Goal: Transaction & Acquisition: Purchase product/service

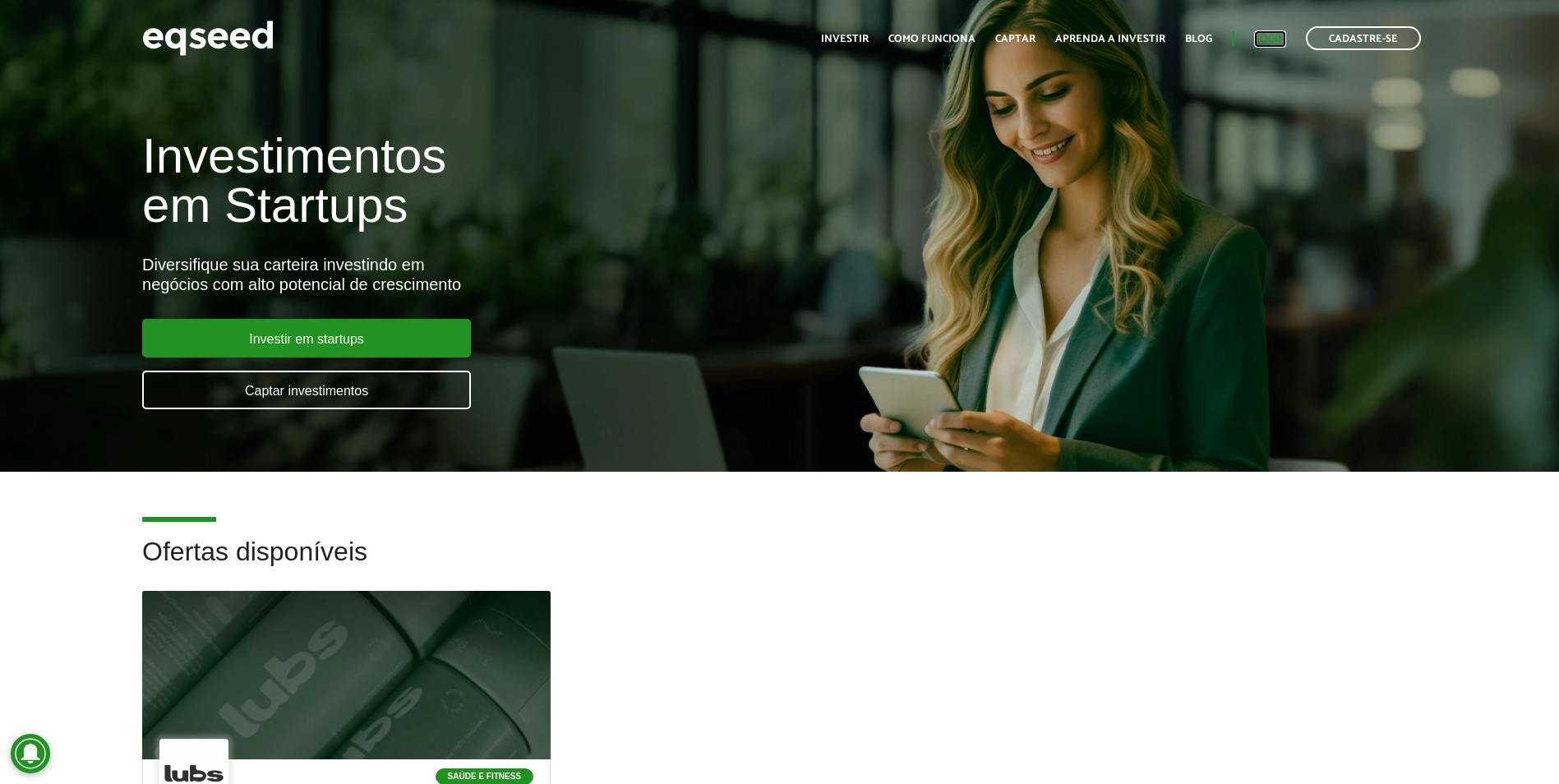
click at [1277, 37] on link "Login" at bounding box center [1271, 38] width 32 height 10
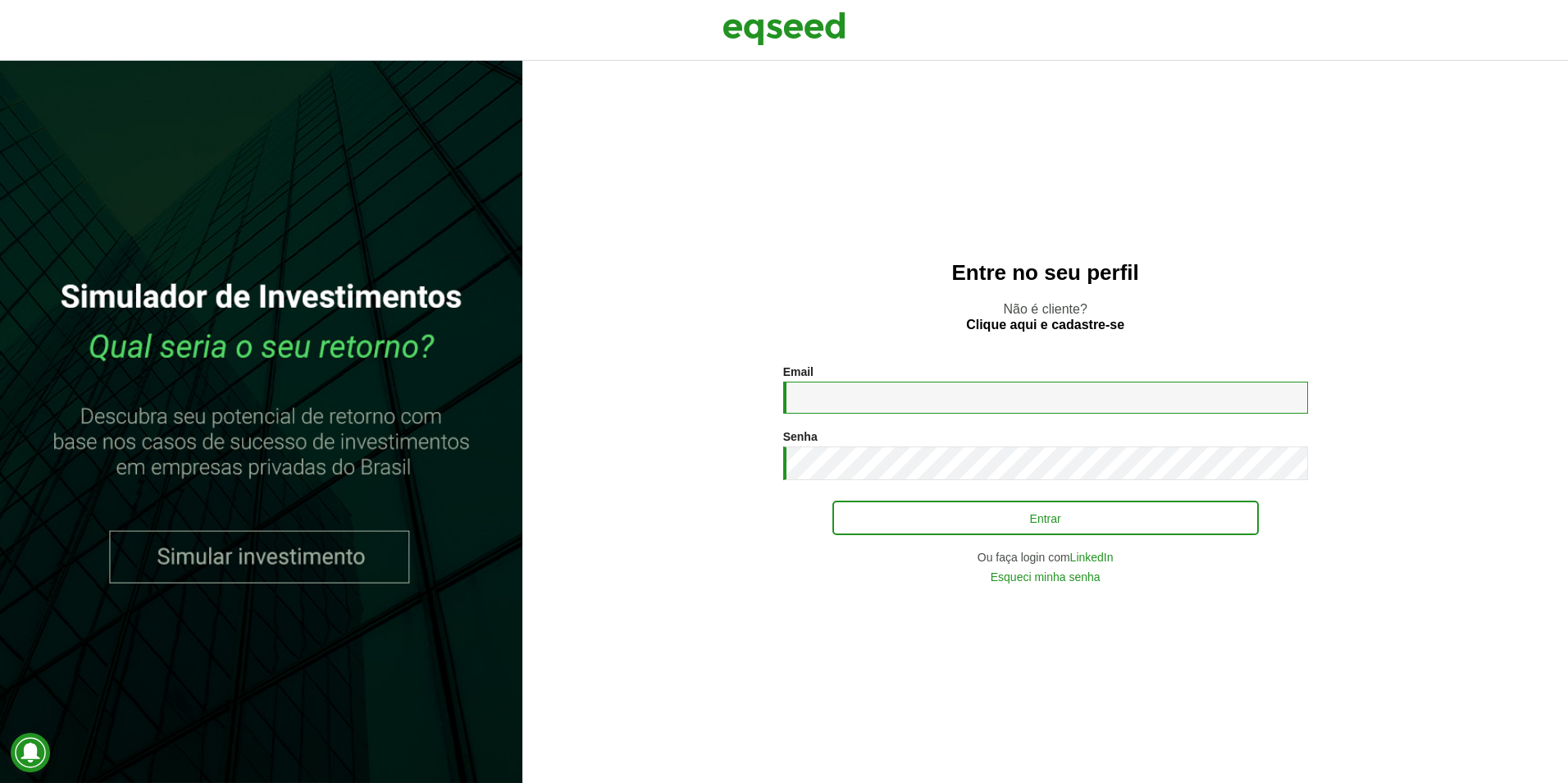
type input "**********"
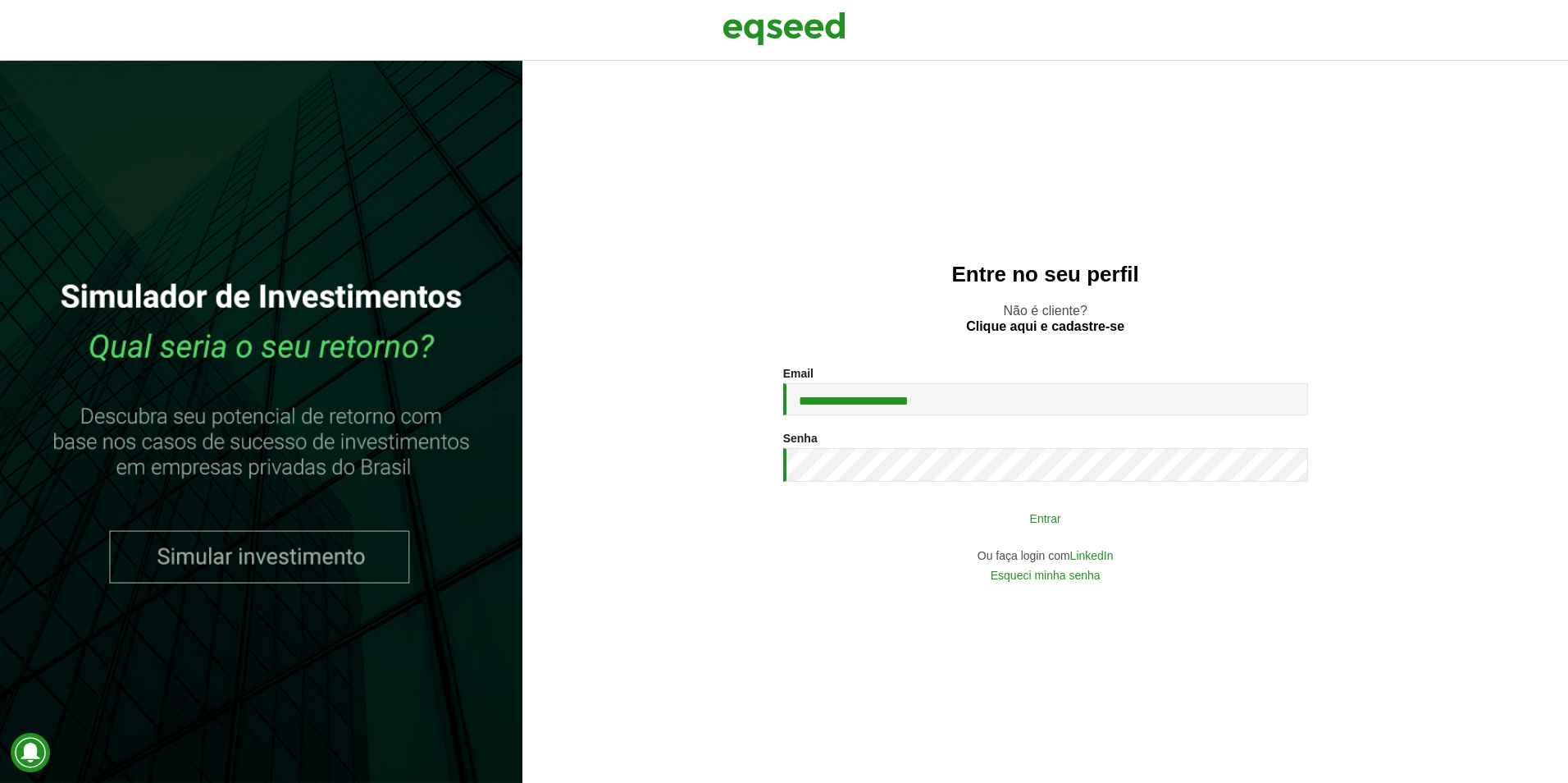
click at [911, 531] on button "Entrar" at bounding box center [1045, 517] width 426 height 31
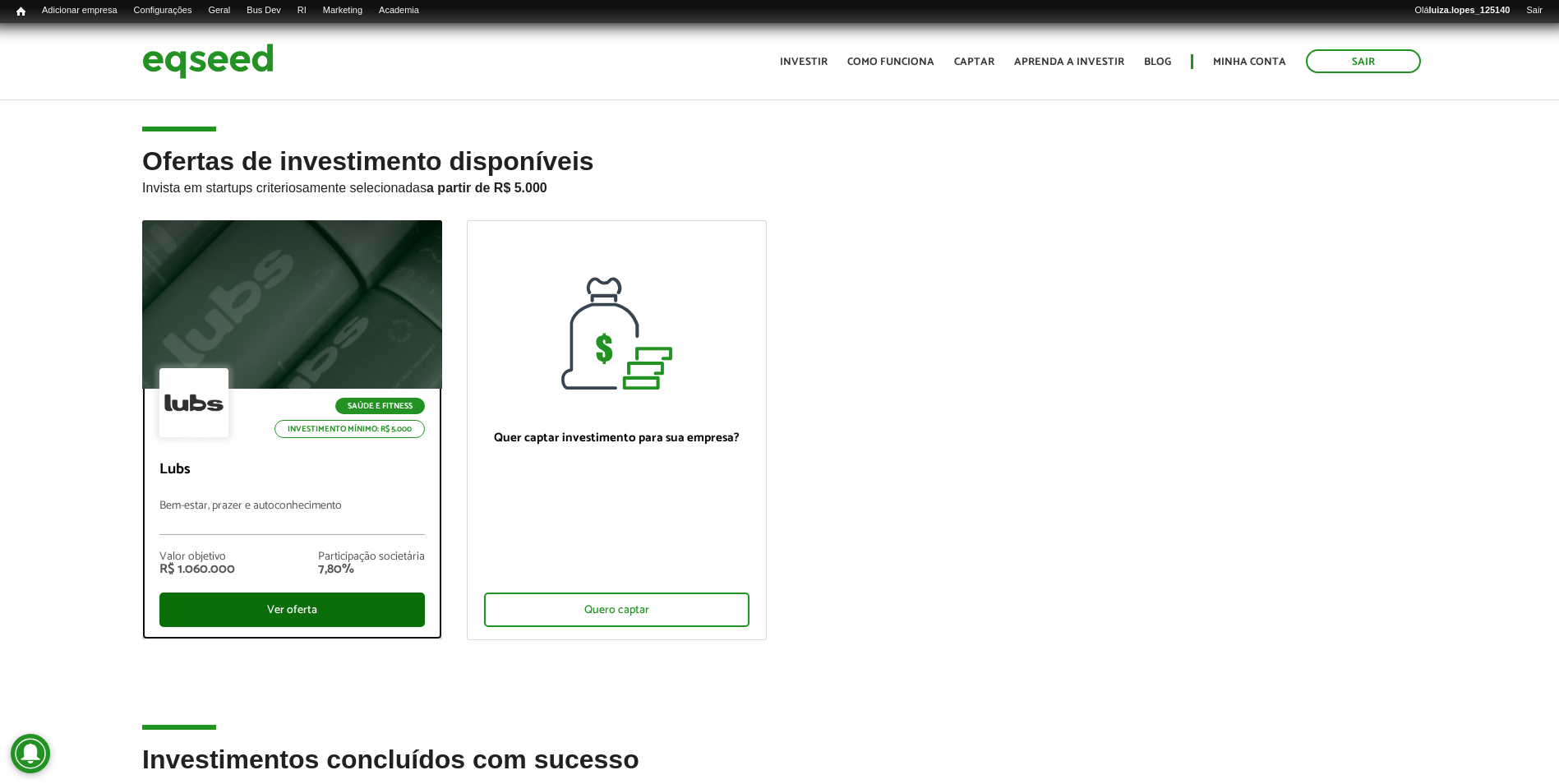
click at [339, 600] on div "Ver oferta" at bounding box center [292, 610] width 266 height 34
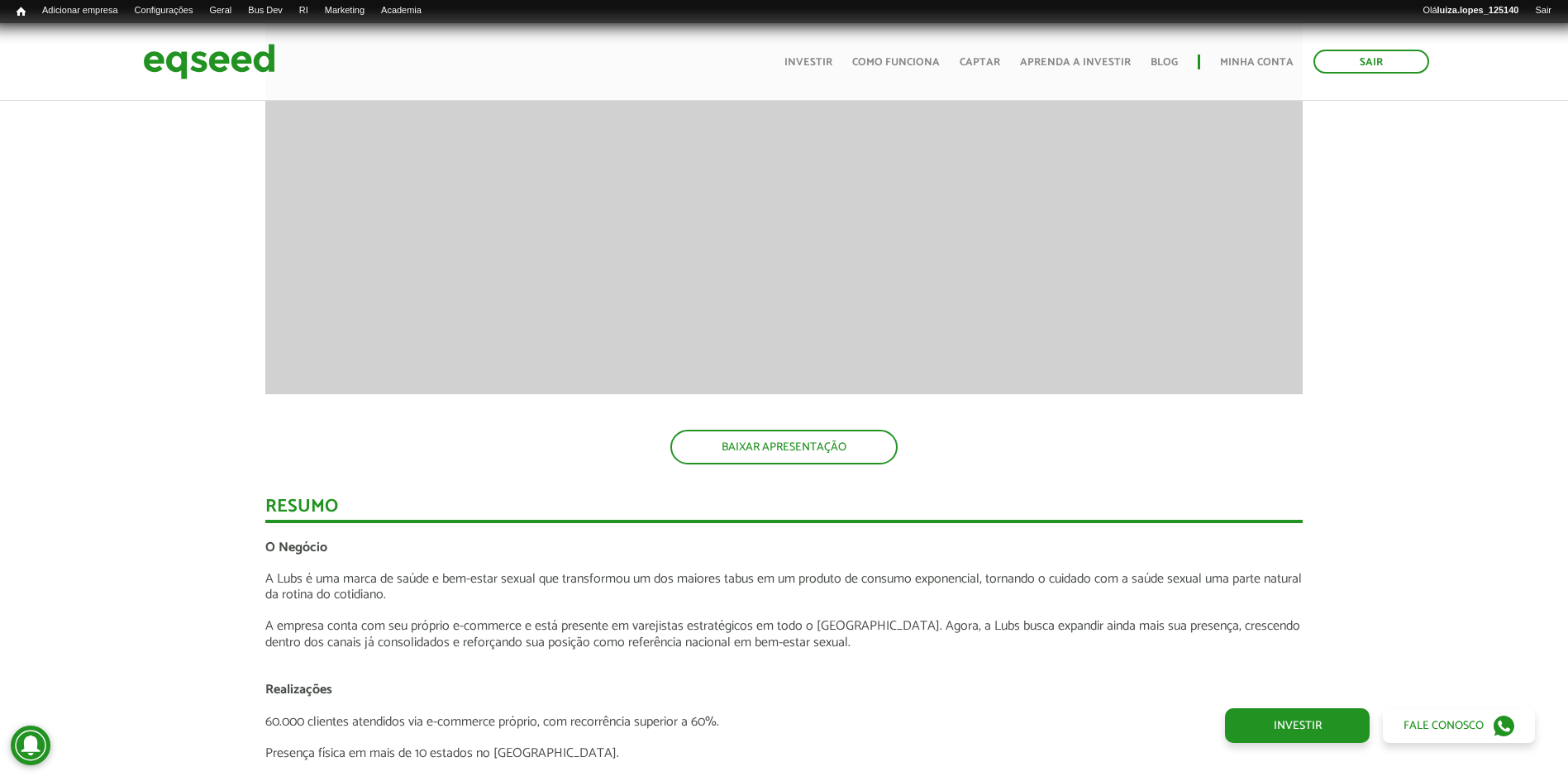
scroll to position [2230, 0]
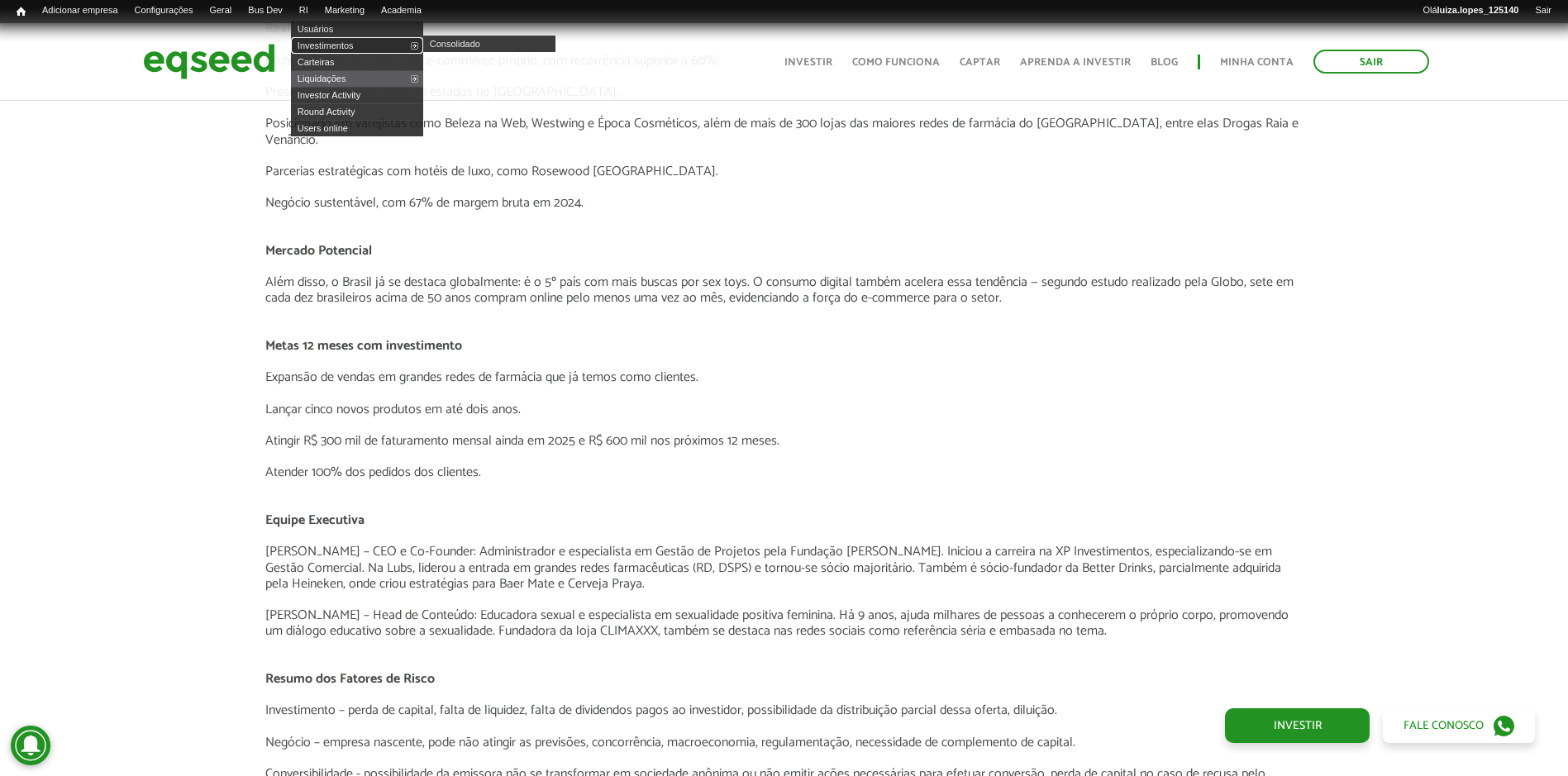
click at [342, 41] on link "Investimentos" at bounding box center [357, 45] width 132 height 16
